Goal: Information Seeking & Learning: Learn about a topic

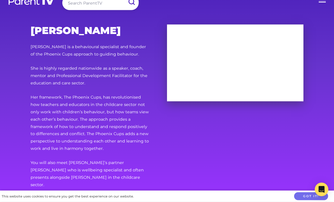
scroll to position [12, 0]
click at [186, 124] on div "[PERSON_NAME] Phoenix [PERSON_NAME] is a behavioural specialist and founder of …" at bounding box center [167, 109] width 290 height 179
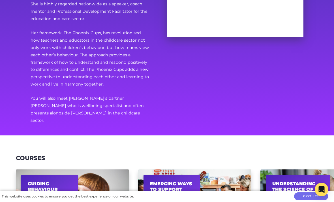
scroll to position [127, 0]
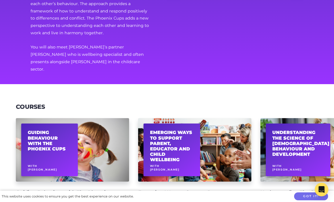
click at [74, 143] on div "Guiding Behaviour with The Phoenix Cups With [PERSON_NAME]" at bounding box center [49, 150] width 57 height 53
